Goal: Information Seeking & Learning: Learn about a topic

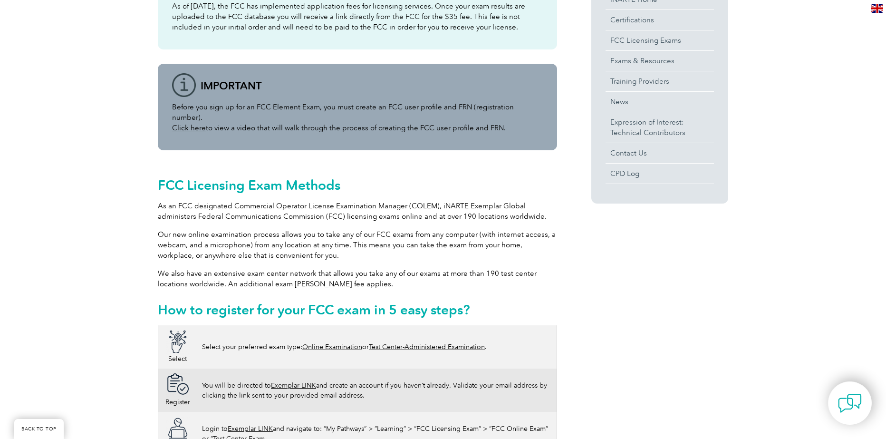
scroll to position [428, 0]
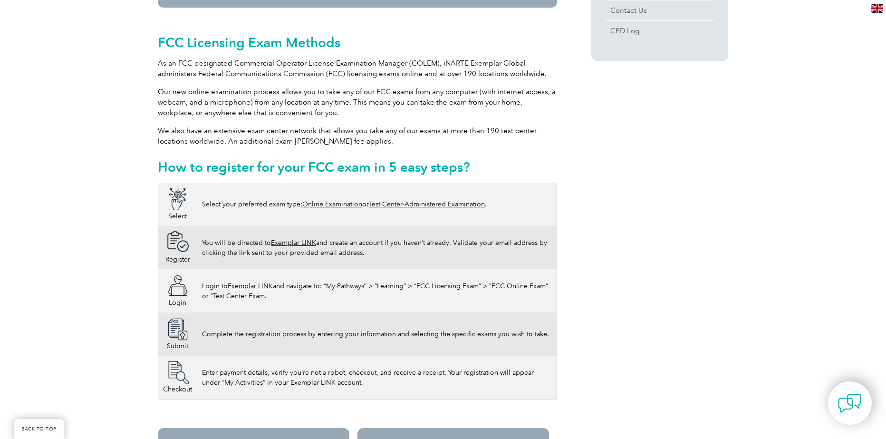
click at [333, 204] on link "Online Examination" at bounding box center [332, 204] width 60 height 8
click at [351, 203] on link "Online Examination" at bounding box center [332, 204] width 60 height 8
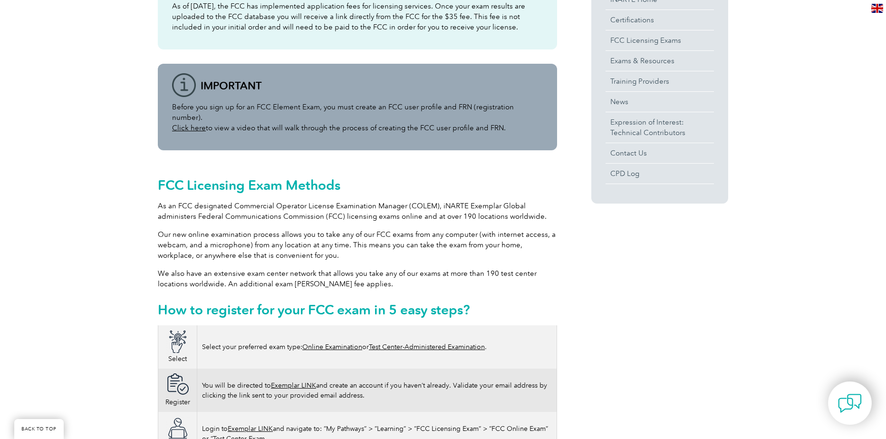
scroll to position [333, 0]
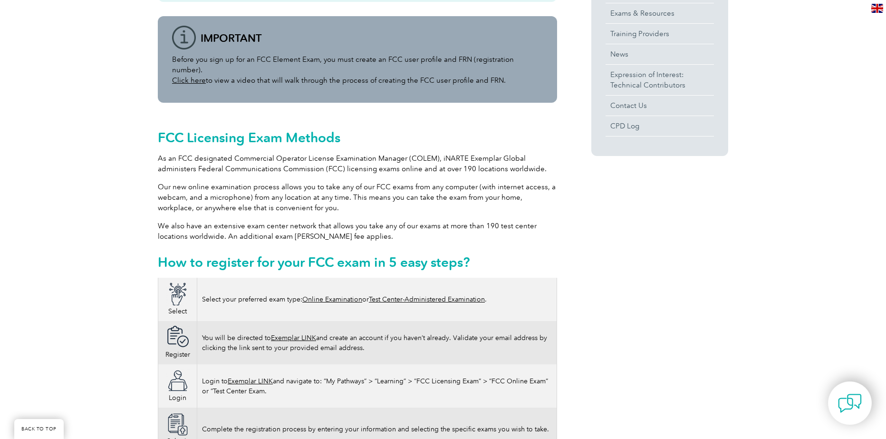
click at [345, 302] on link "Online Examination" at bounding box center [332, 299] width 60 height 8
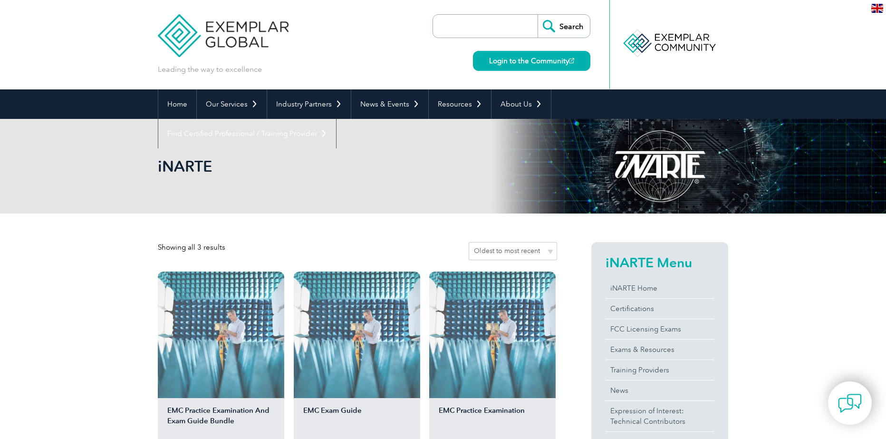
click at [241, 40] on img at bounding box center [223, 28] width 131 height 57
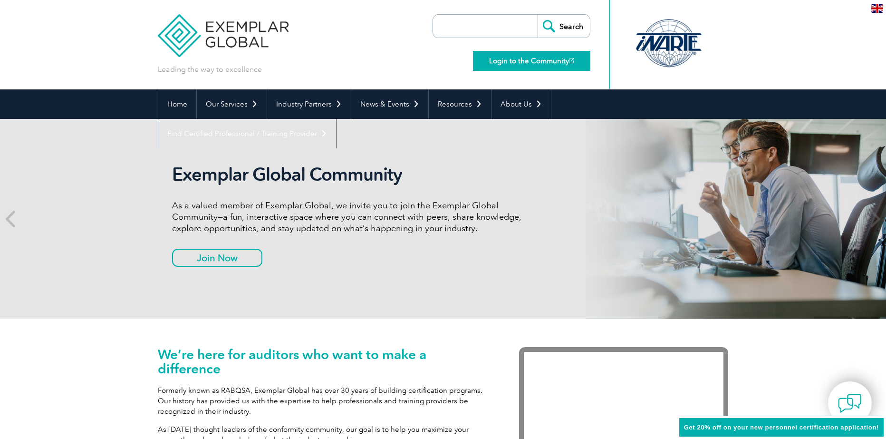
click at [524, 59] on link "Login to the Community" at bounding box center [531, 61] width 117 height 20
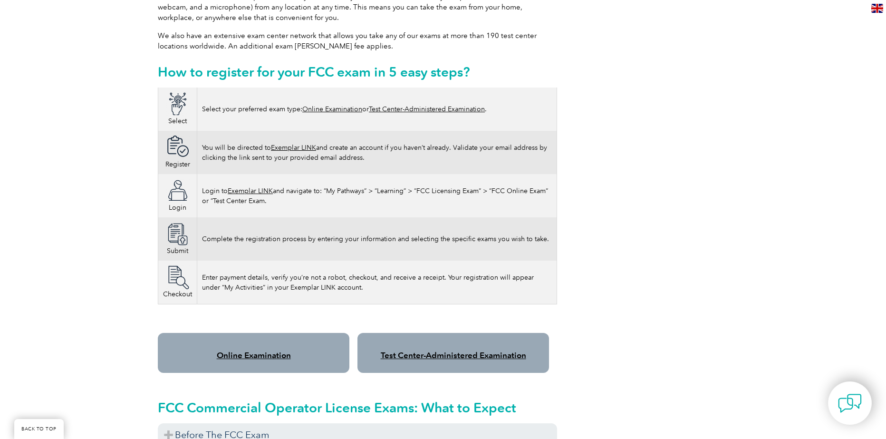
scroll to position [618, 0]
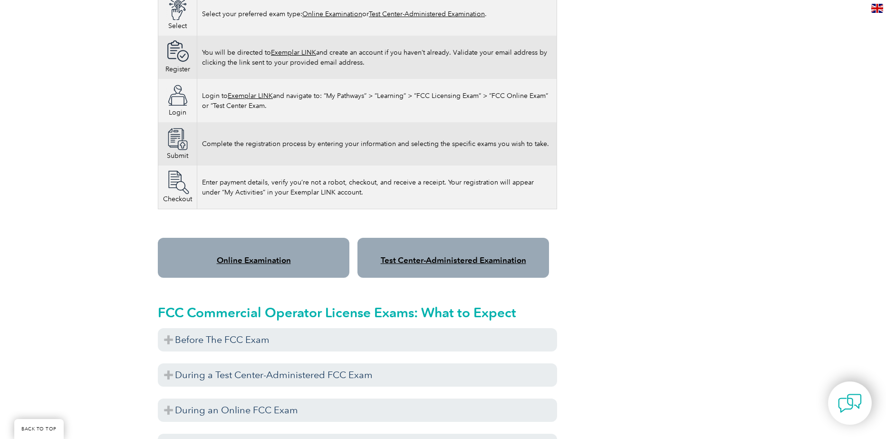
click at [228, 258] on link "Online Examination" at bounding box center [254, 260] width 74 height 10
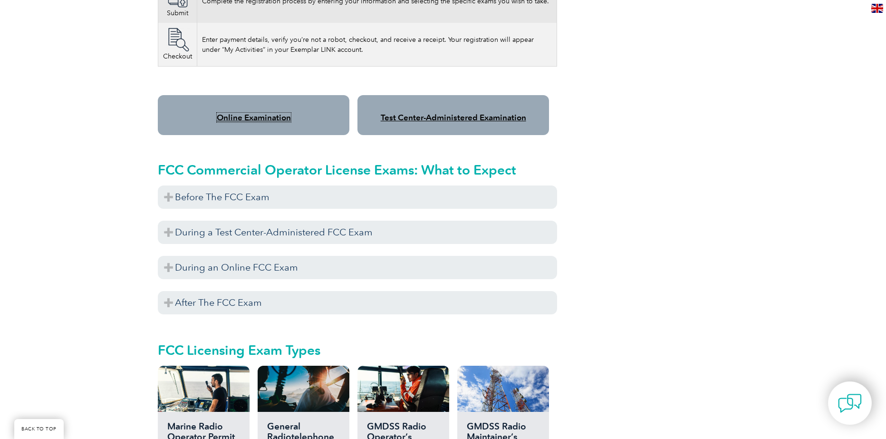
scroll to position [951, 0]
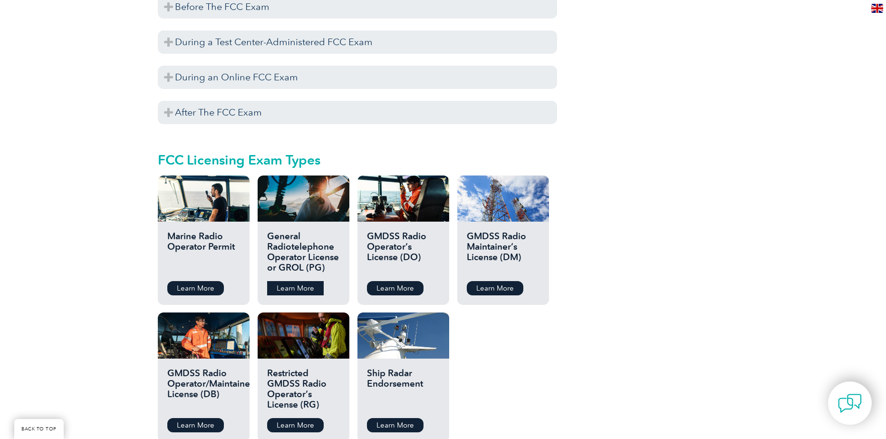
click at [281, 284] on link "Learn More" at bounding box center [295, 288] width 57 height 14
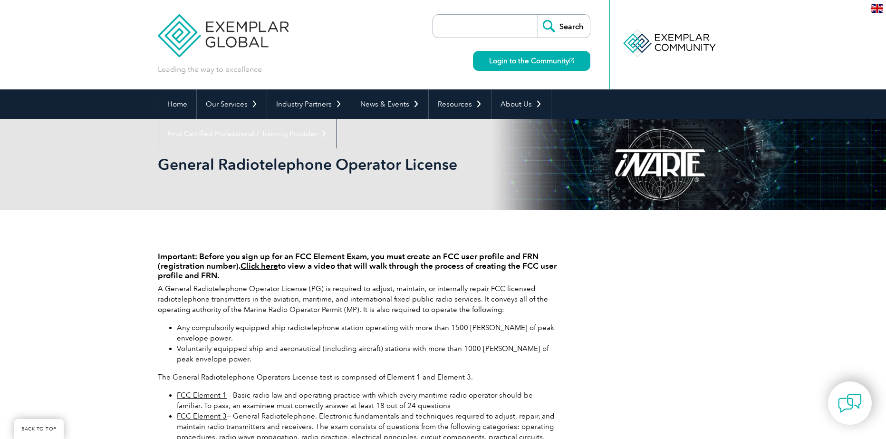
scroll to position [95, 0]
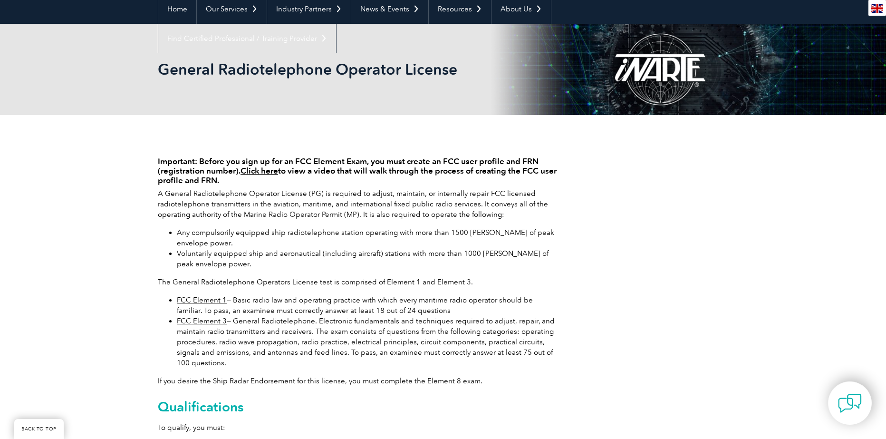
click at [261, 173] on link "Click here" at bounding box center [260, 171] width 38 height 10
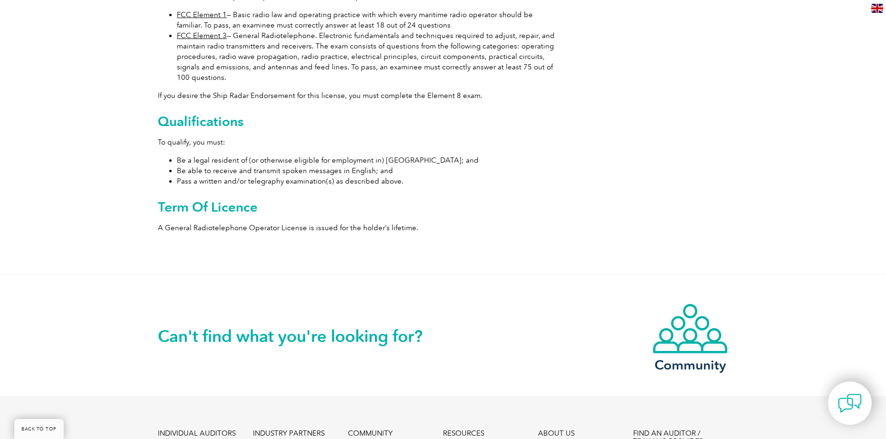
scroll to position [190, 0]
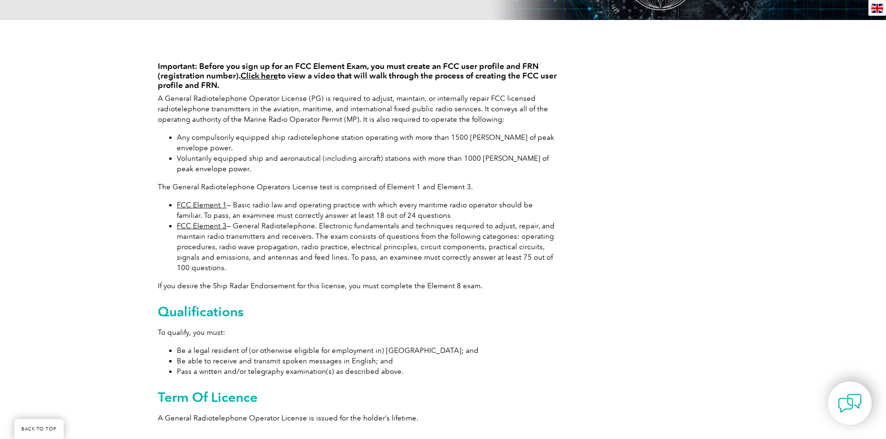
click at [209, 203] on link "FCC Element 1" at bounding box center [202, 205] width 50 height 9
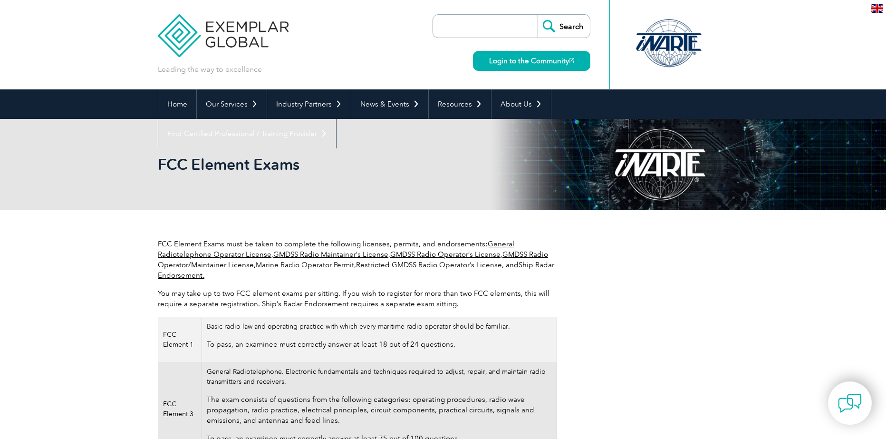
click at [233, 255] on link "General Radiotelephone Operator License" at bounding box center [336, 249] width 357 height 19
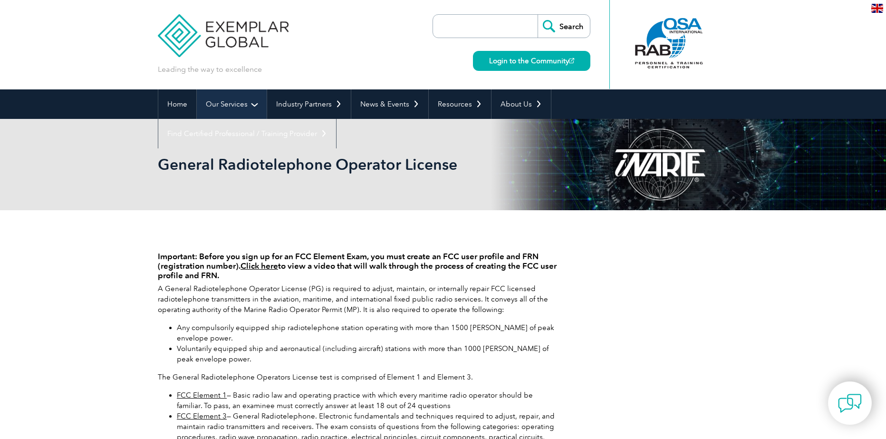
click at [252, 104] on link "Our Services" at bounding box center [232, 103] width 70 height 29
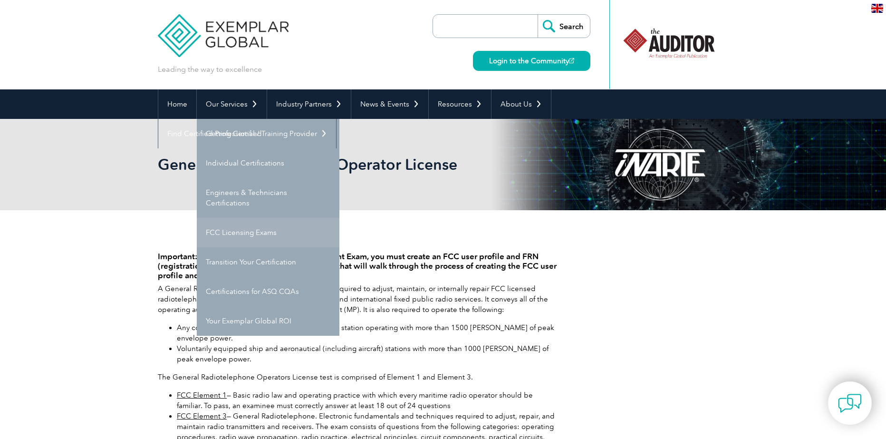
click at [252, 230] on link "FCC Licensing Exams" at bounding box center [268, 232] width 143 height 29
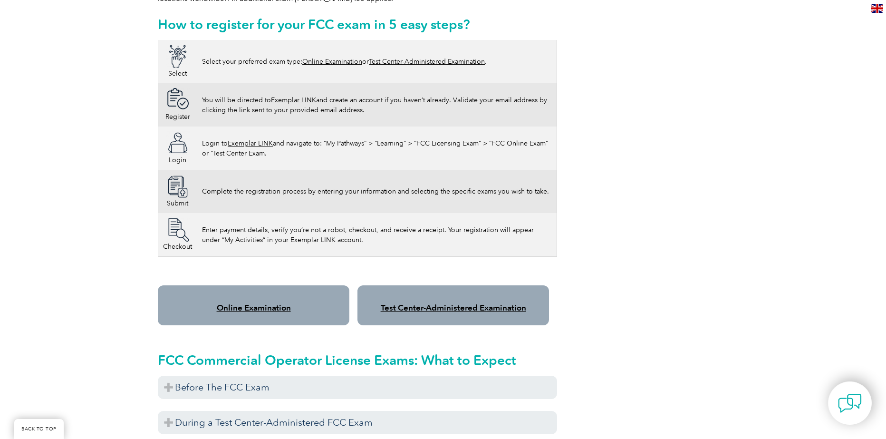
scroll to position [618, 0]
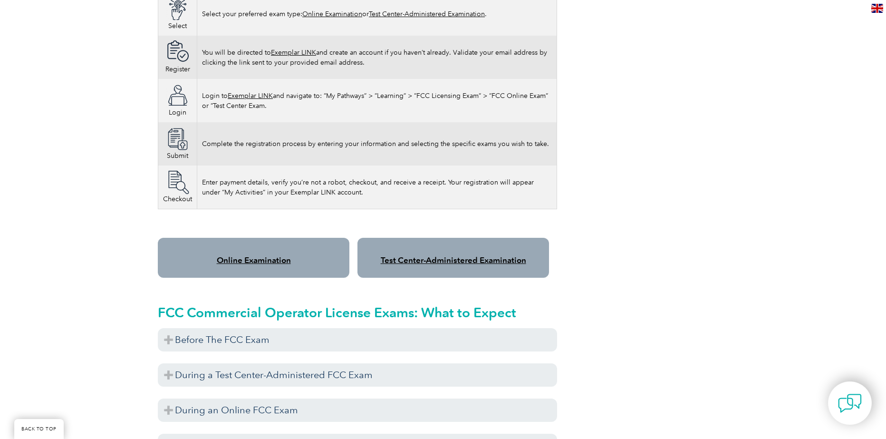
click at [263, 264] on link "Online Examination" at bounding box center [254, 260] width 74 height 10
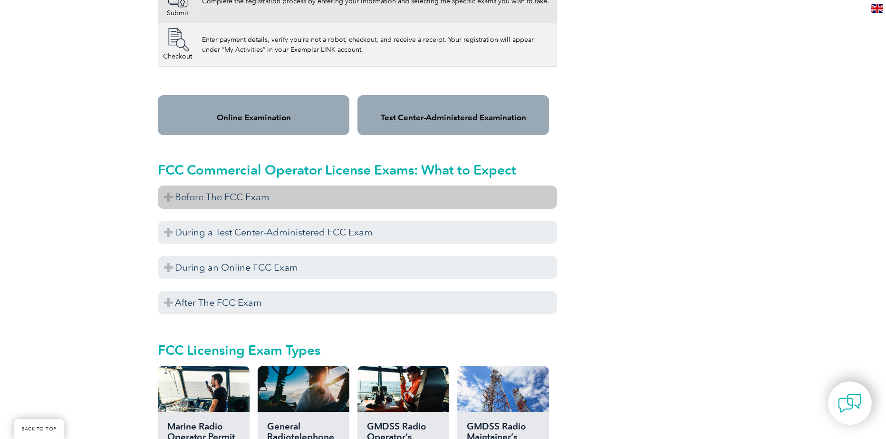
click at [183, 200] on h3 "Before The FCC Exam" at bounding box center [357, 196] width 399 height 23
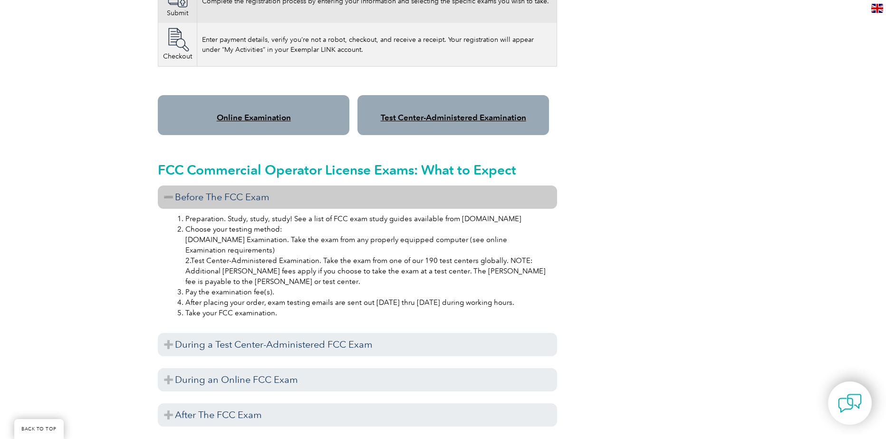
scroll to position [903, 0]
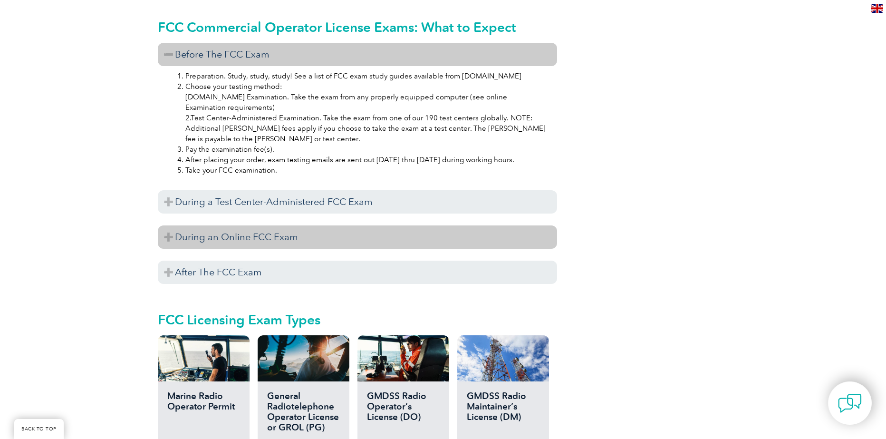
click at [182, 240] on h3 "During an Online FCC Exam" at bounding box center [357, 236] width 399 height 23
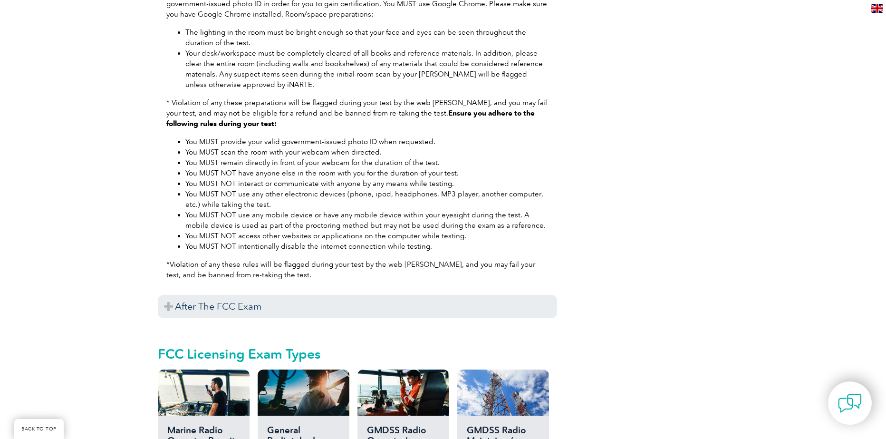
scroll to position [1284, 0]
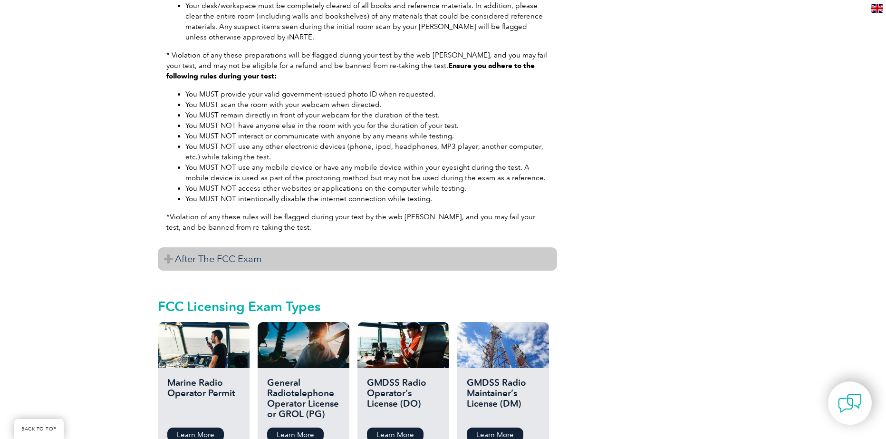
click at [185, 259] on h3 "After The FCC Exam" at bounding box center [357, 258] width 399 height 23
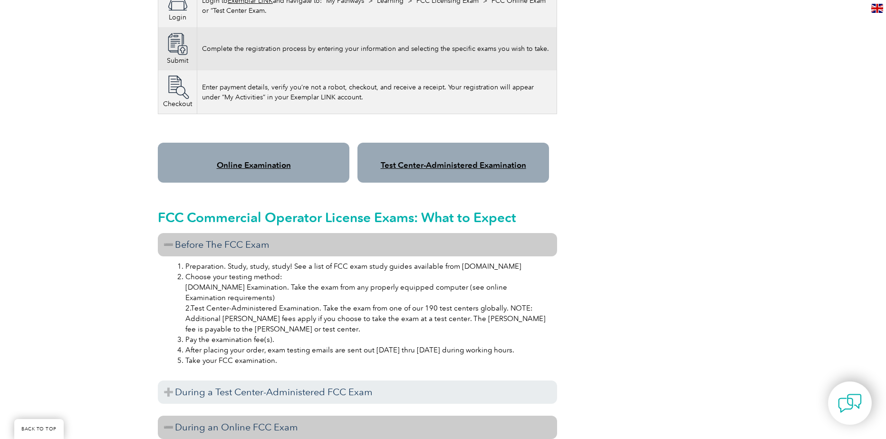
scroll to position [571, 0]
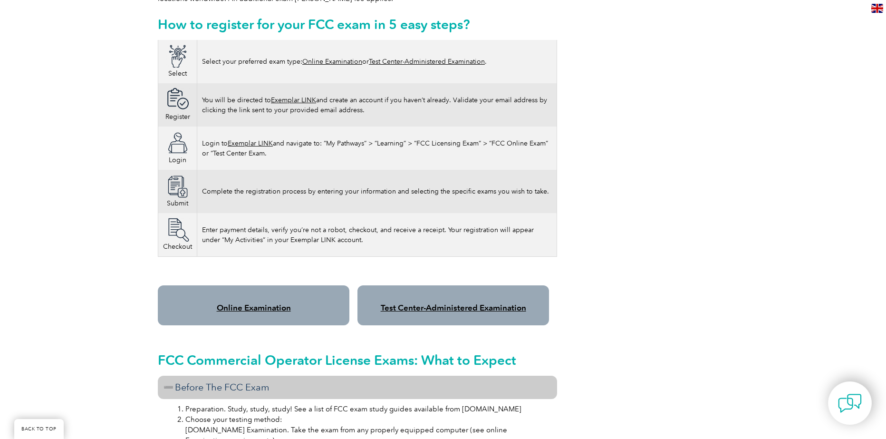
click at [252, 142] on link "Exemplar LINK" at bounding box center [250, 143] width 45 height 8
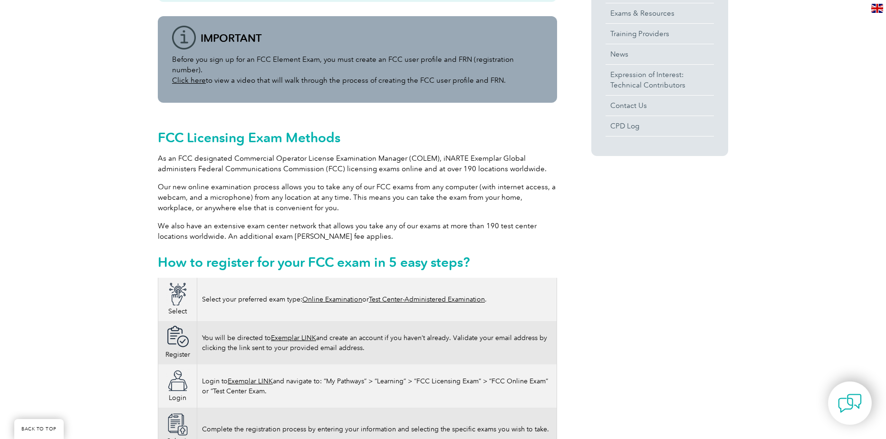
scroll to position [428, 0]
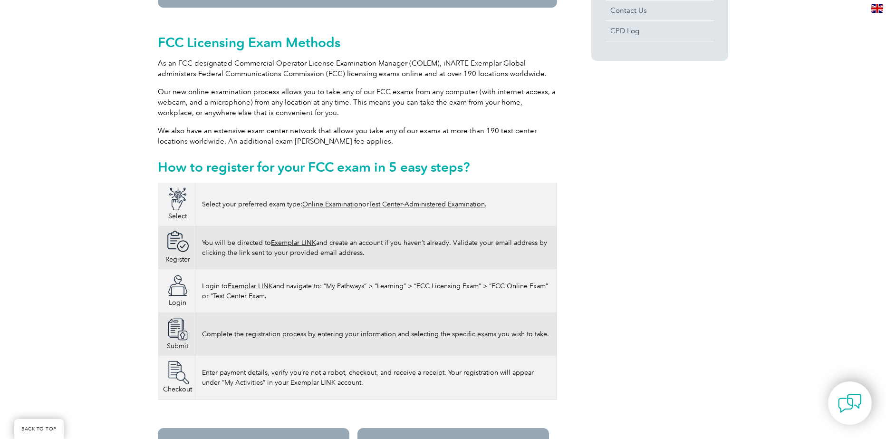
click at [314, 205] on link "Online Examination" at bounding box center [332, 204] width 60 height 8
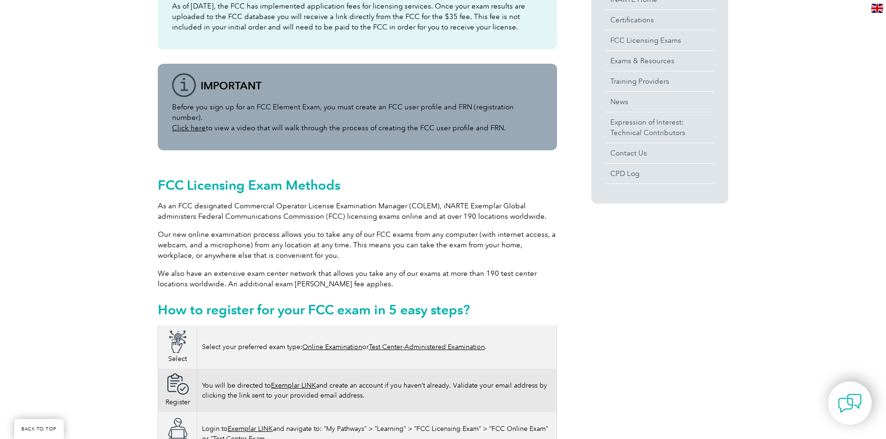
click at [191, 127] on link "Click here" at bounding box center [189, 128] width 34 height 9
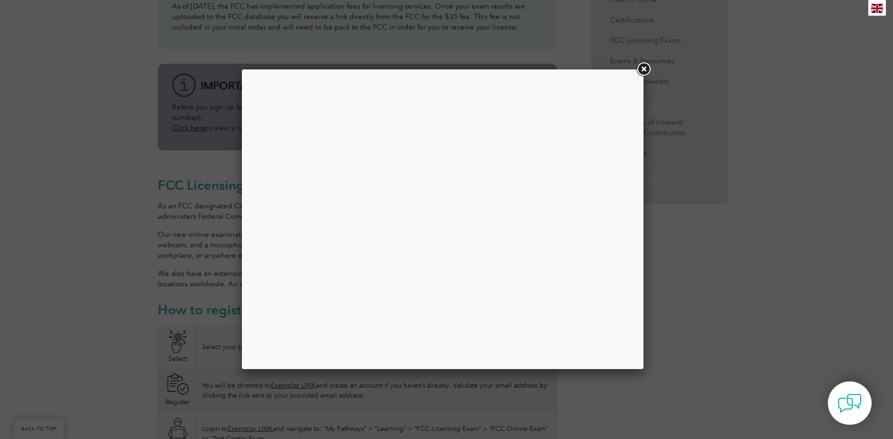
click at [723, 241] on div at bounding box center [446, 219] width 893 height 439
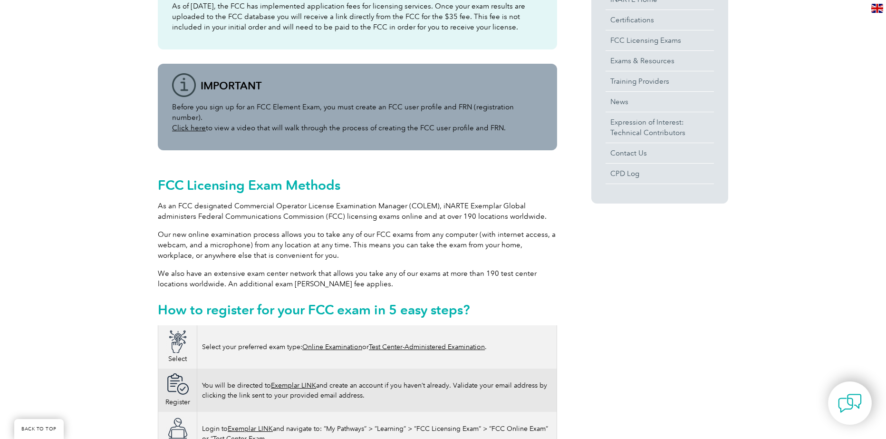
scroll to position [190, 0]
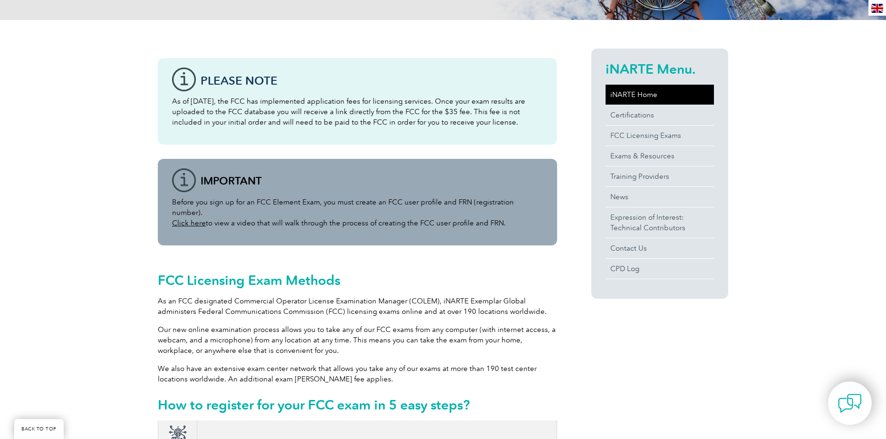
click at [654, 98] on link "iNARTE Home" at bounding box center [660, 95] width 108 height 20
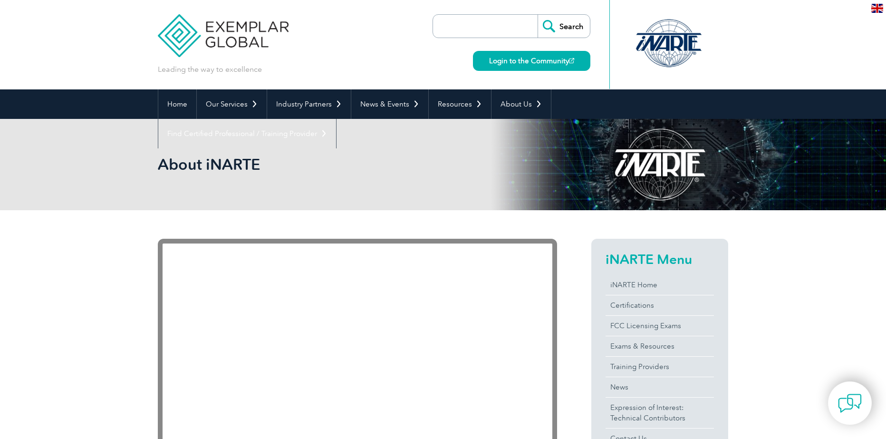
scroll to position [143, 0]
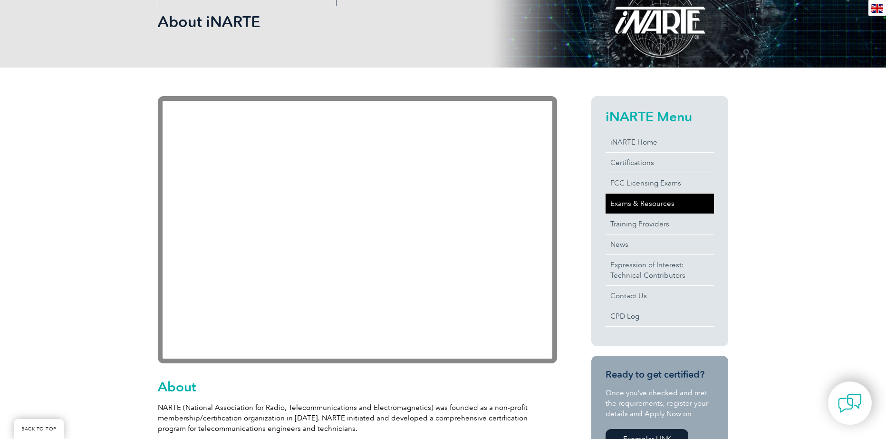
click at [655, 208] on link "Exams & Resources" at bounding box center [660, 204] width 108 height 20
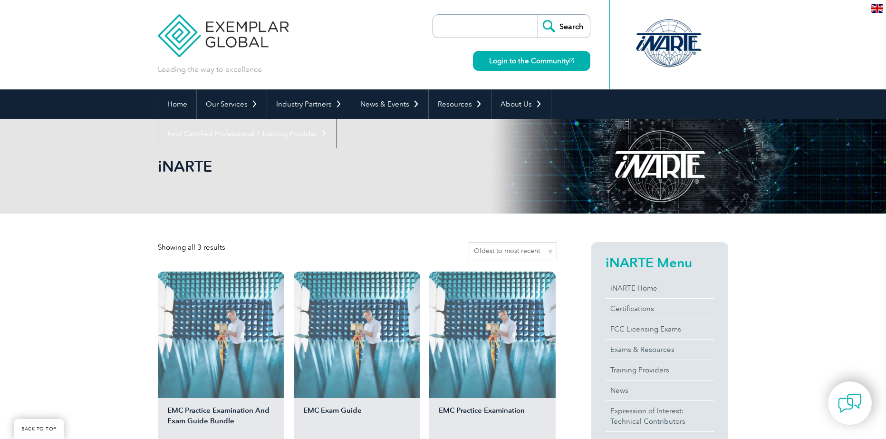
scroll to position [143, 0]
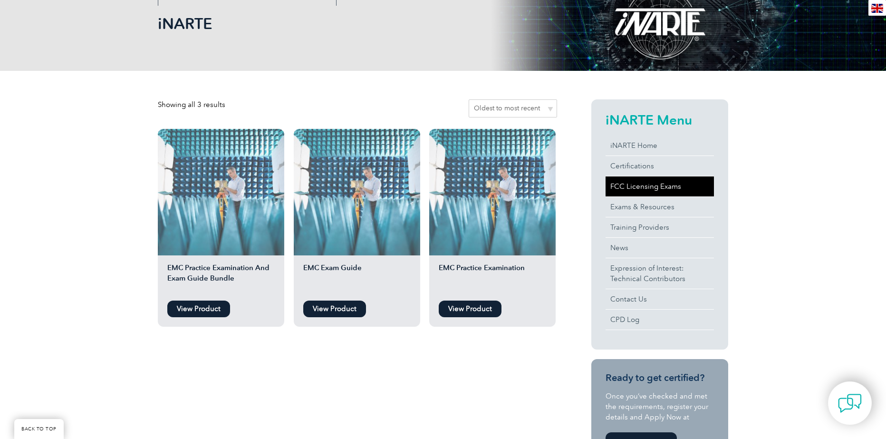
click at [650, 189] on link "FCC Licensing Exams" at bounding box center [660, 186] width 108 height 20
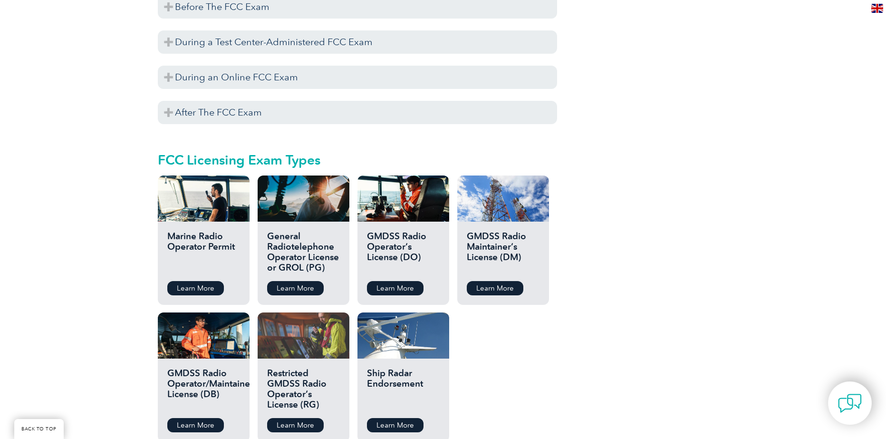
scroll to position [998, 0]
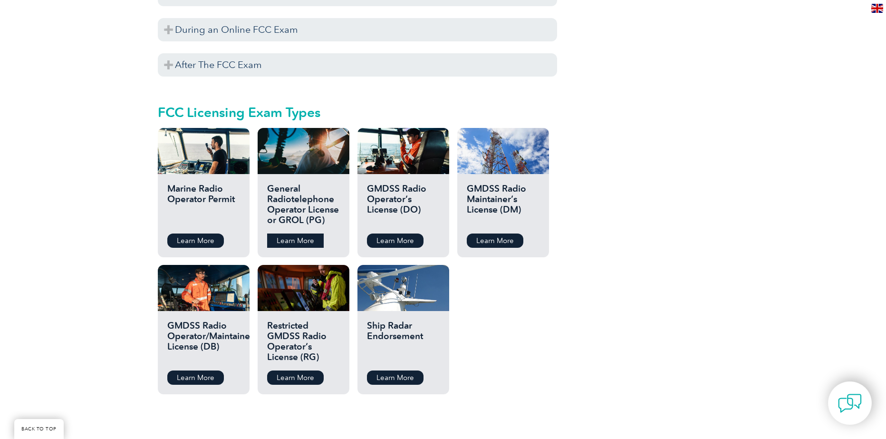
click at [294, 234] on link "Learn More" at bounding box center [295, 240] width 57 height 14
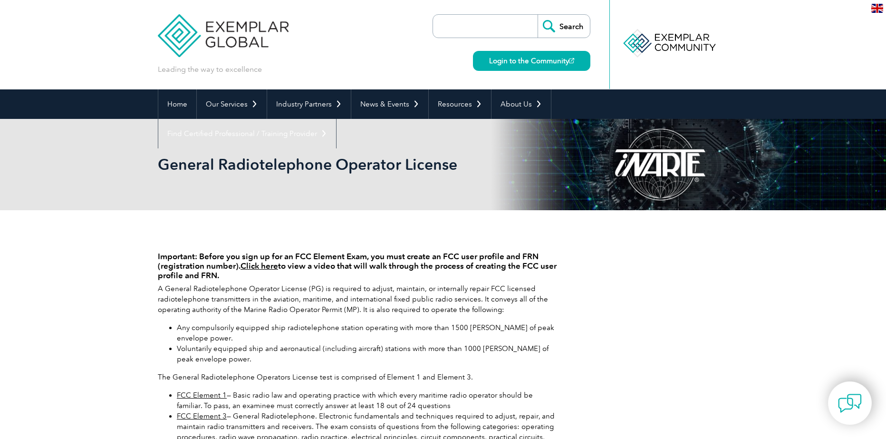
click at [271, 269] on link "Click here" at bounding box center [260, 266] width 38 height 10
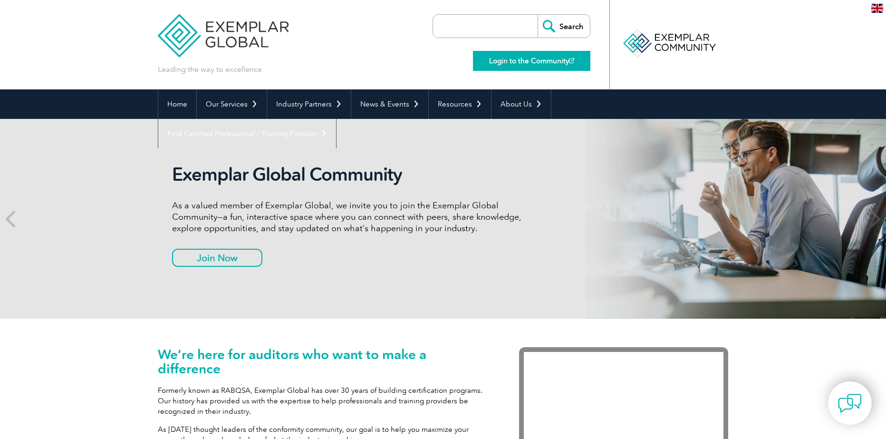
click at [492, 57] on link "Login to the Community" at bounding box center [531, 61] width 117 height 20
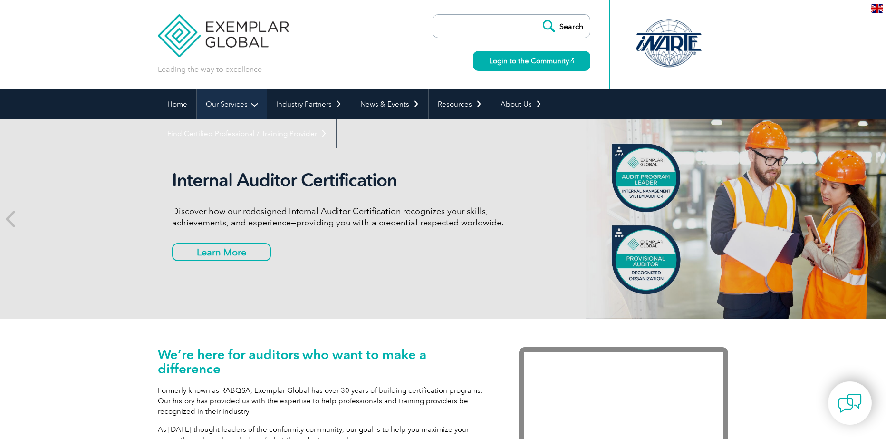
click at [244, 103] on link "Our Services" at bounding box center [232, 103] width 70 height 29
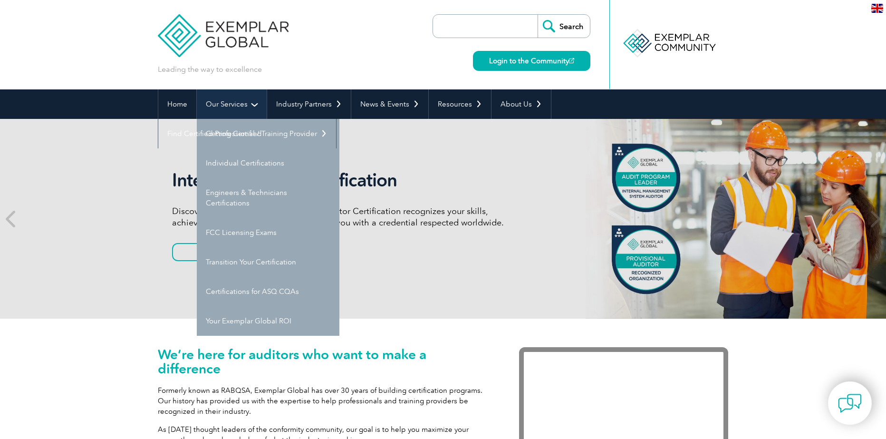
click at [249, 101] on link "Our Services" at bounding box center [232, 103] width 70 height 29
click at [261, 105] on link "Our Services" at bounding box center [232, 103] width 70 height 29
click at [232, 107] on link "Our Services" at bounding box center [232, 103] width 70 height 29
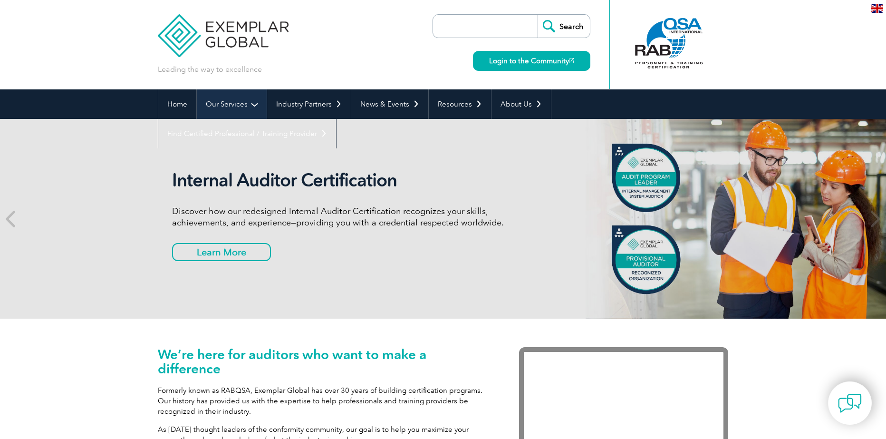
click at [257, 102] on link "Our Services" at bounding box center [232, 103] width 70 height 29
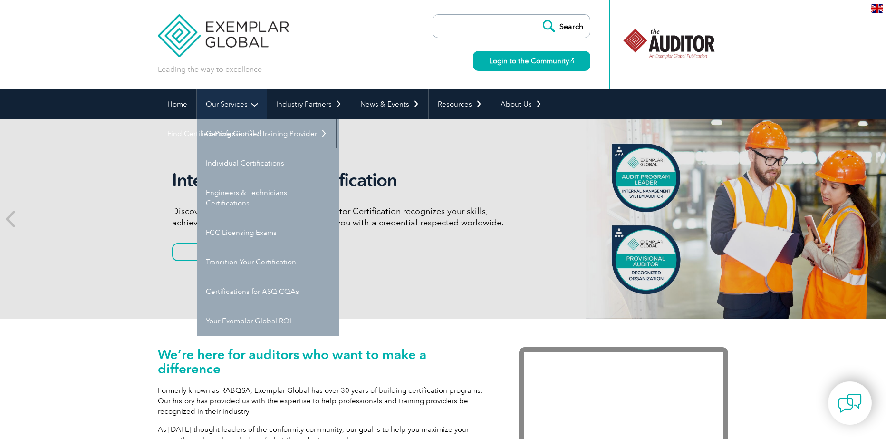
click at [252, 107] on link "Our Services" at bounding box center [232, 103] width 70 height 29
click at [231, 105] on link "Our Services" at bounding box center [232, 103] width 70 height 29
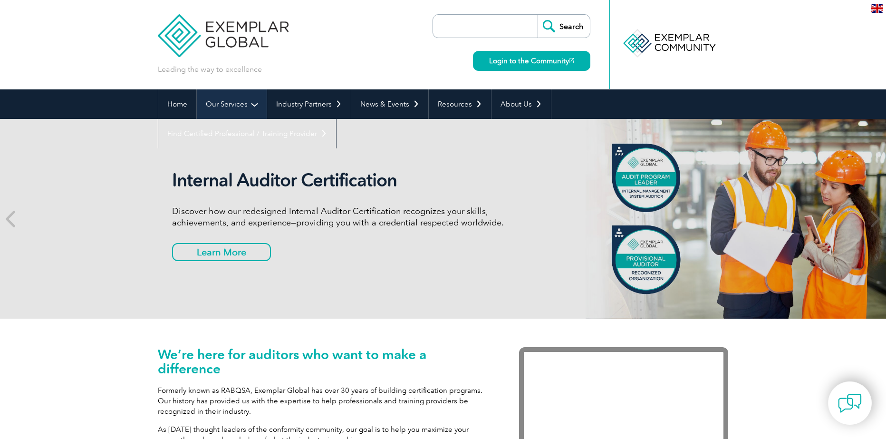
click at [240, 100] on link "Our Services" at bounding box center [232, 103] width 70 height 29
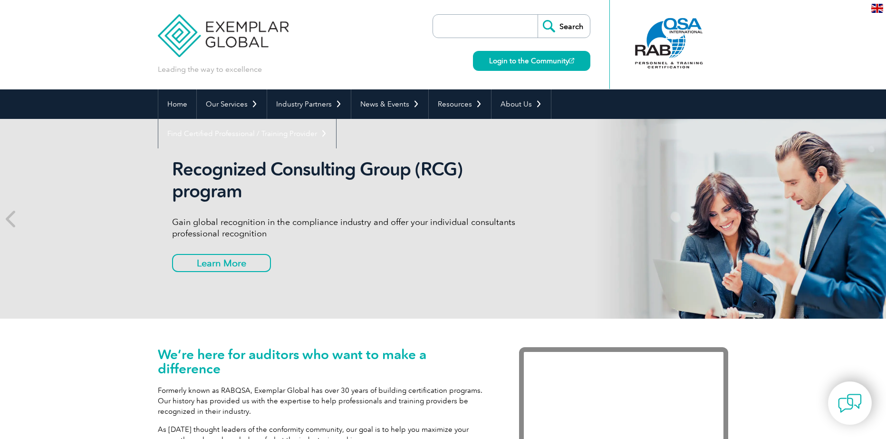
click at [267, 230] on p "Gain global recognition in the compliance industry and offer your individual co…" at bounding box center [350, 227] width 357 height 23
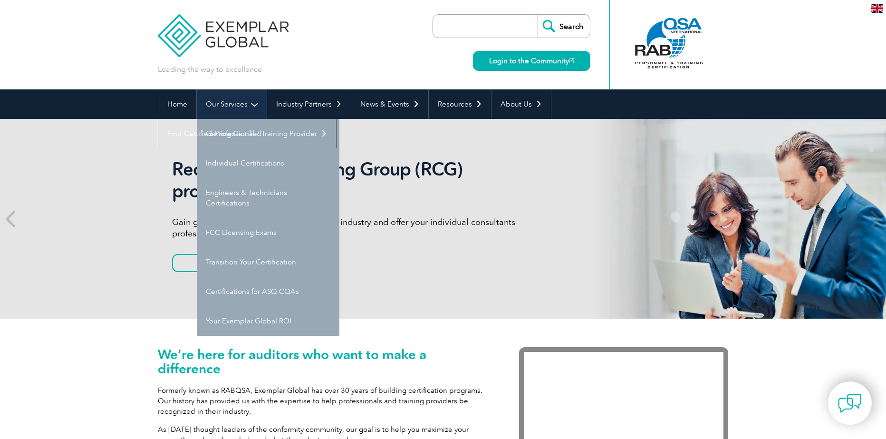
click at [242, 101] on link "Our Services" at bounding box center [232, 103] width 70 height 29
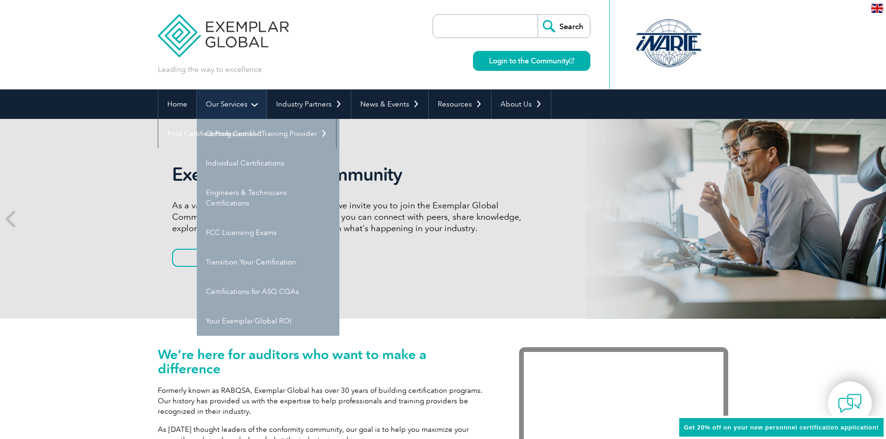
click at [257, 105] on link "Our Services" at bounding box center [232, 103] width 70 height 29
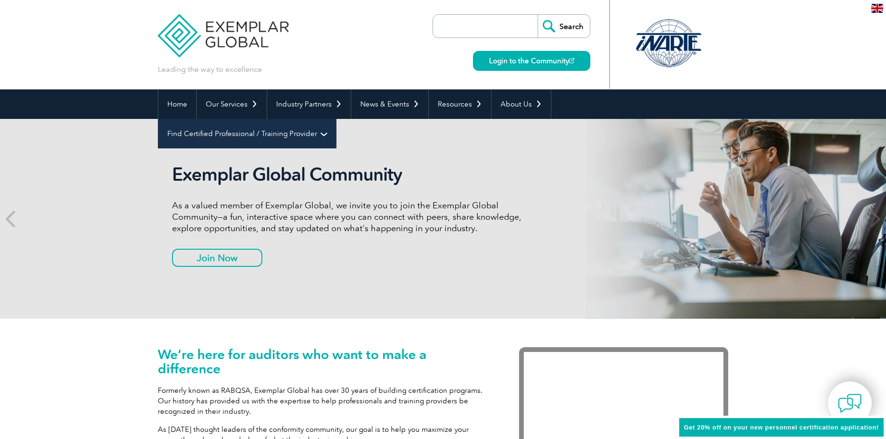
click at [265, 126] on link "Find Certified Professional / Training Provider" at bounding box center [247, 133] width 178 height 29
click at [265, 128] on link "Find Certified Professional / Training Provider" at bounding box center [247, 133] width 178 height 29
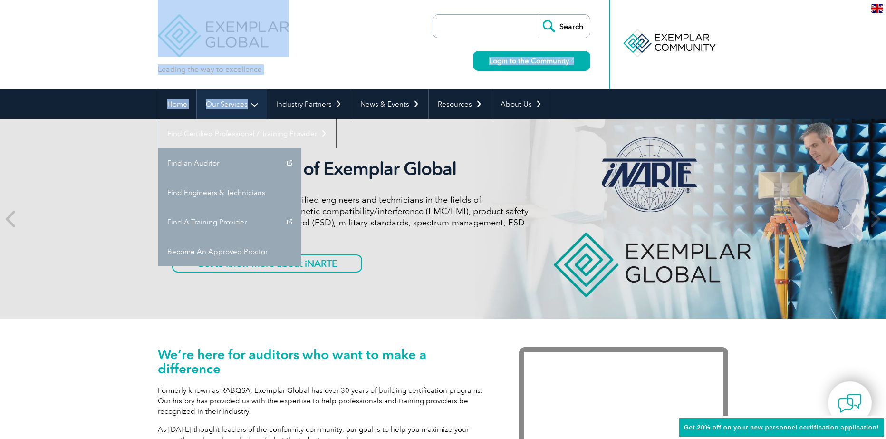
click at [256, 102] on link "Our Services" at bounding box center [232, 103] width 70 height 29
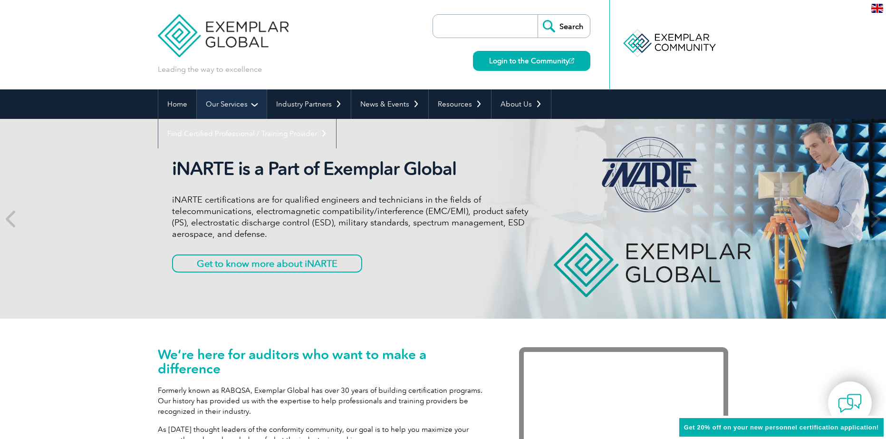
click at [256, 102] on link "Our Services" at bounding box center [232, 103] width 70 height 29
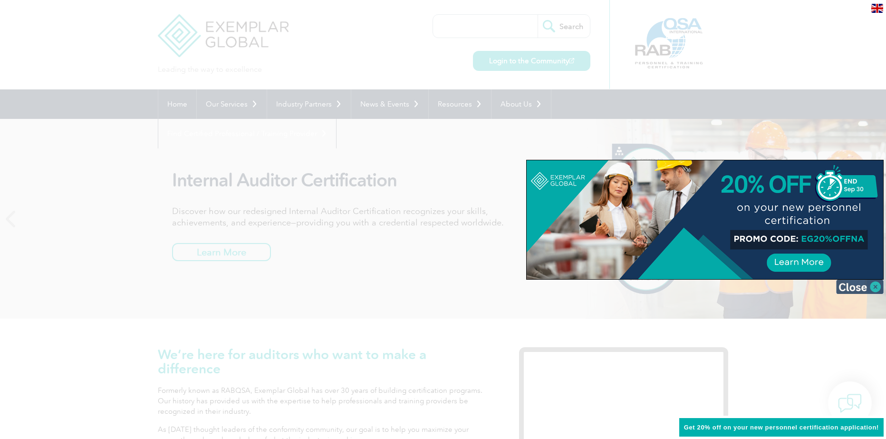
click at [858, 282] on img at bounding box center [860, 287] width 48 height 14
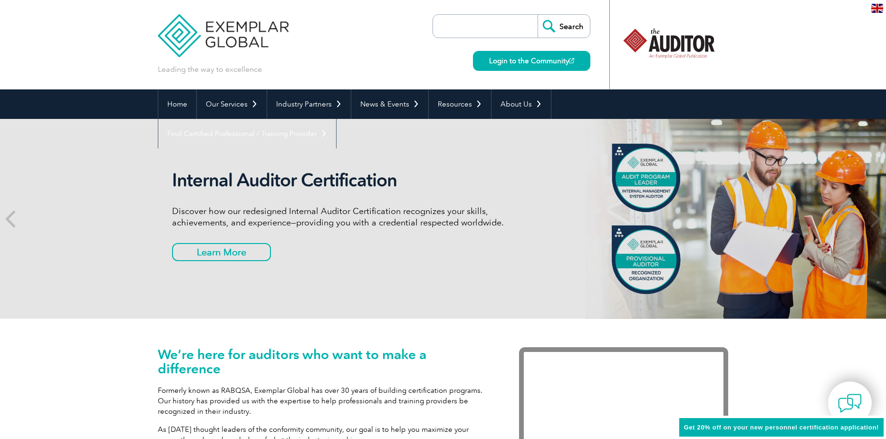
click at [486, 25] on input "search" at bounding box center [488, 26] width 100 height 23
type input "GROL"
click at [538, 15] on input "Search" at bounding box center [564, 26] width 52 height 23
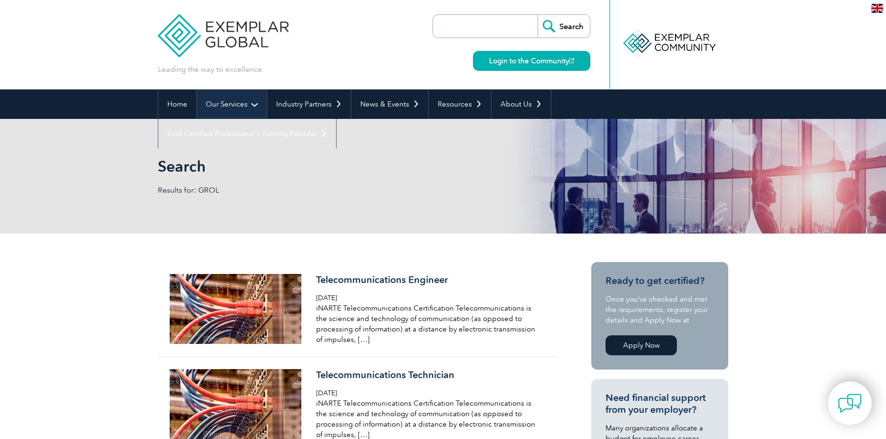
click at [246, 97] on link "Our Services" at bounding box center [232, 103] width 70 height 29
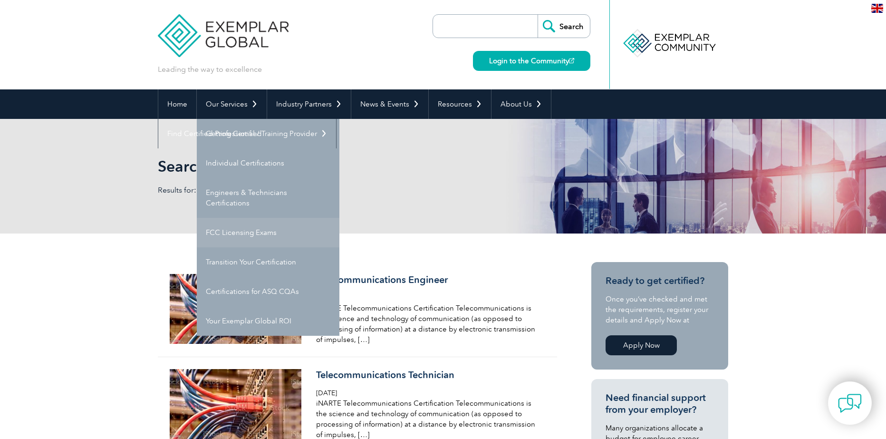
click at [291, 231] on link "FCC Licensing Exams" at bounding box center [268, 232] width 143 height 29
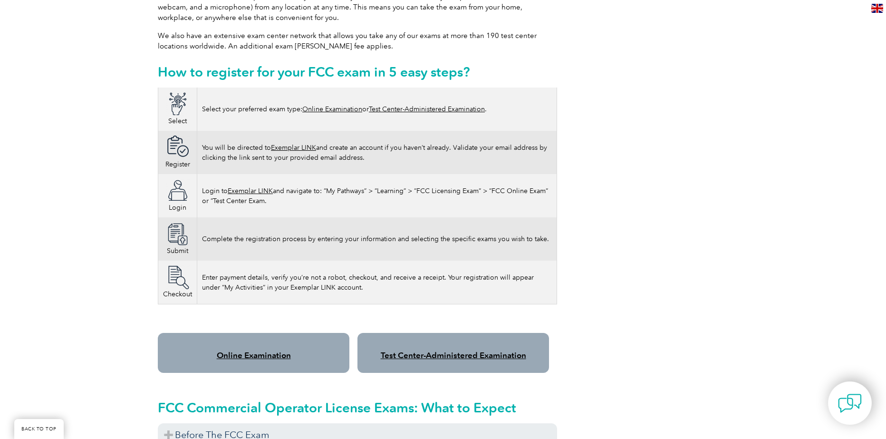
scroll to position [618, 0]
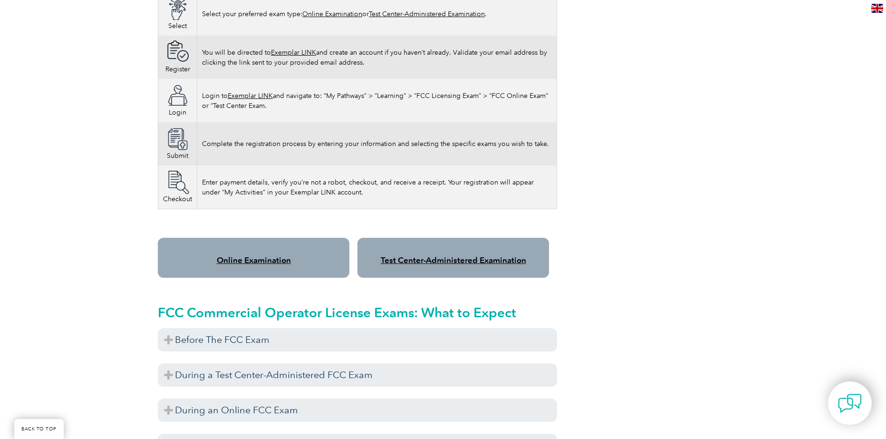
click at [243, 264] on link "Online Examination" at bounding box center [254, 260] width 74 height 10
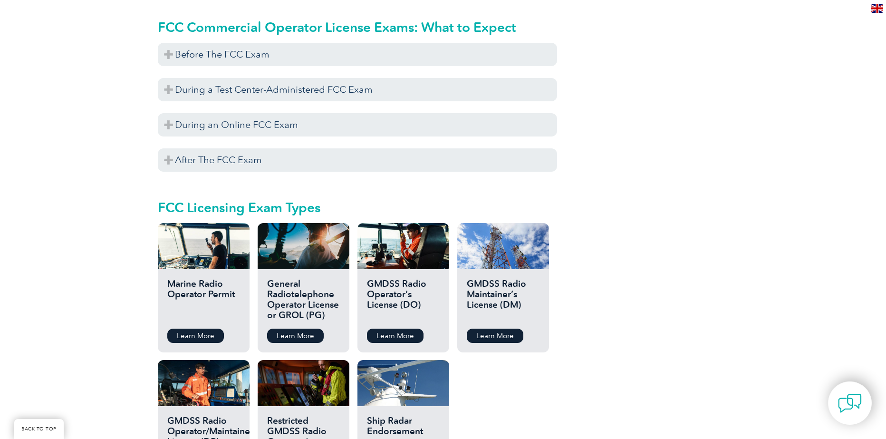
scroll to position [951, 0]
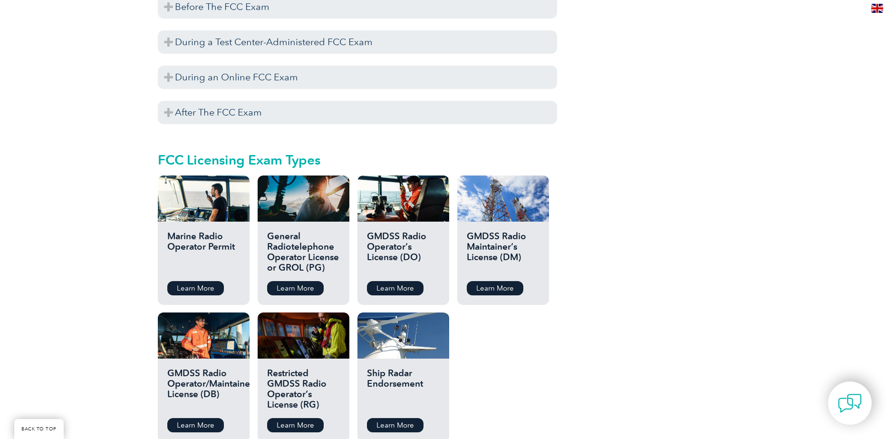
drag, startPoint x: 94, startPoint y: 232, endPoint x: 70, endPoint y: 234, distance: 23.4
drag, startPoint x: 70, startPoint y: 234, endPoint x: 70, endPoint y: 242, distance: 8.1
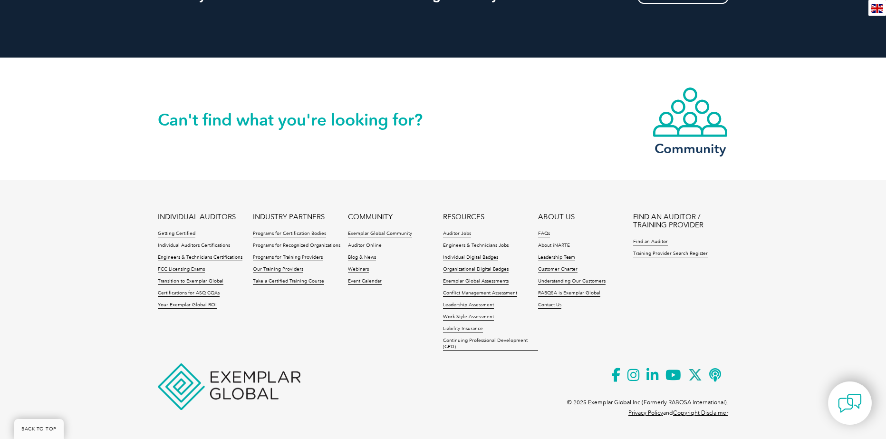
scroll to position [1501, 0]
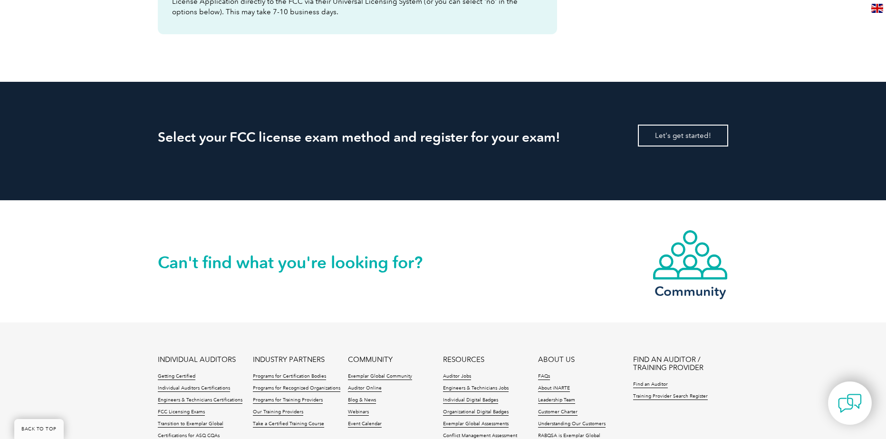
click at [672, 129] on link "Let's get started!" at bounding box center [683, 136] width 90 height 22
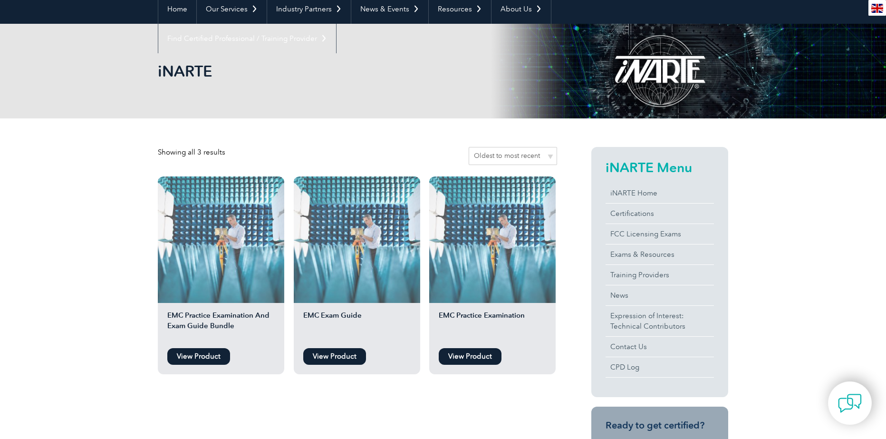
scroll to position [48, 0]
